Goal: Navigation & Orientation: Find specific page/section

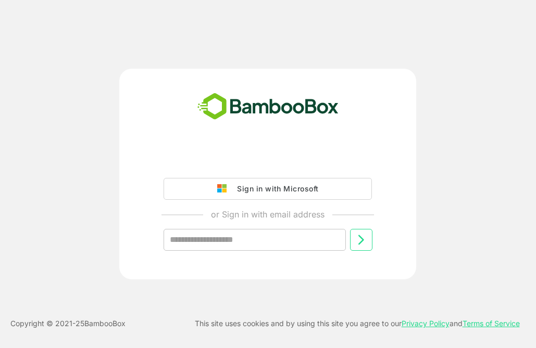
click at [286, 176] on div "Sign in with Microsoft or Sign in with email address ​" at bounding box center [267, 208] width 259 height 119
click at [286, 183] on div "Sign in with Microsoft" at bounding box center [275, 189] width 86 height 14
click at [287, 186] on div "Sign in with Microsoft" at bounding box center [275, 188] width 86 height 14
click at [294, 187] on div "Sign in with Microsoft" at bounding box center [275, 188] width 86 height 14
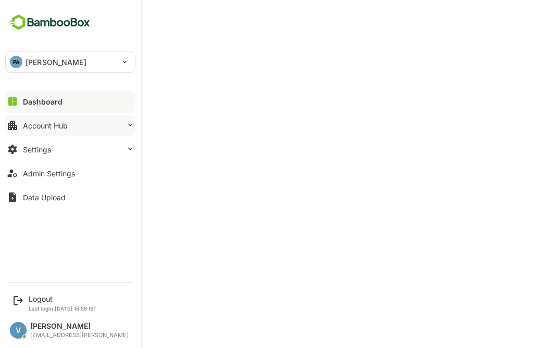
click at [50, 123] on div "Account Hub" at bounding box center [45, 125] width 45 height 9
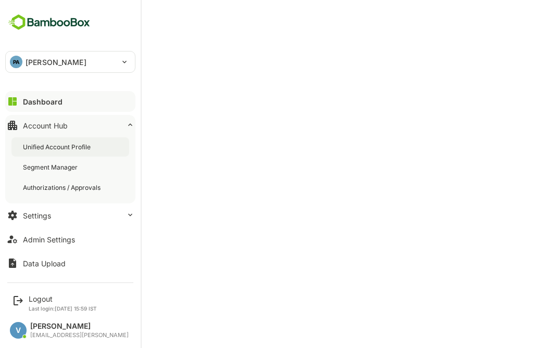
click at [54, 145] on div "Unified Account Profile" at bounding box center [58, 147] width 70 height 9
click at [70, 168] on div "Segment Manager" at bounding box center [51, 167] width 57 height 9
click at [28, 99] on div "Dashboard" at bounding box center [41, 101] width 37 height 9
